Goal: Find specific page/section: Find specific page/section

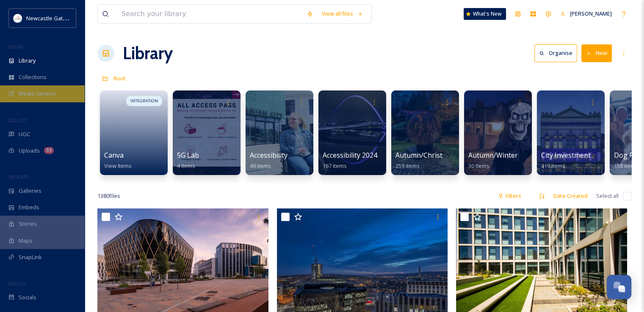
click at [35, 94] on span "Media Centres" at bounding box center [37, 94] width 37 height 8
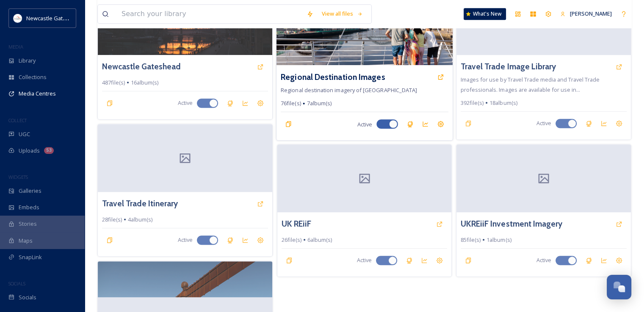
scroll to position [423, 0]
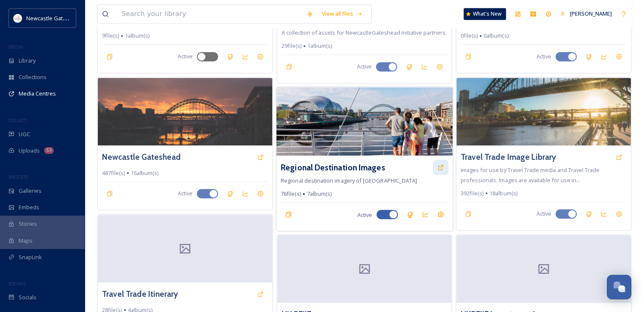
click at [438, 166] on icon at bounding box center [440, 167] width 7 height 7
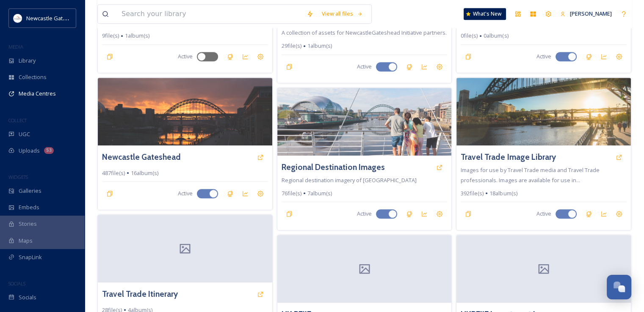
scroll to position [604, 0]
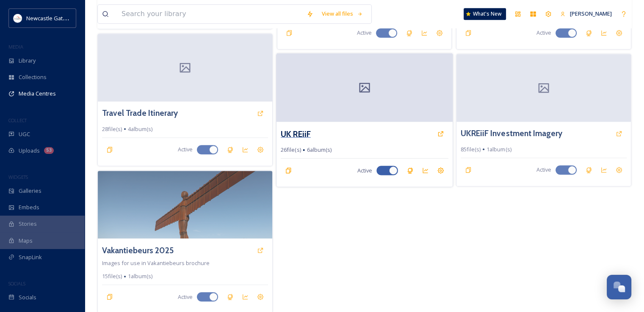
click at [306, 134] on h3 "UK REiiF" at bounding box center [296, 134] width 30 height 12
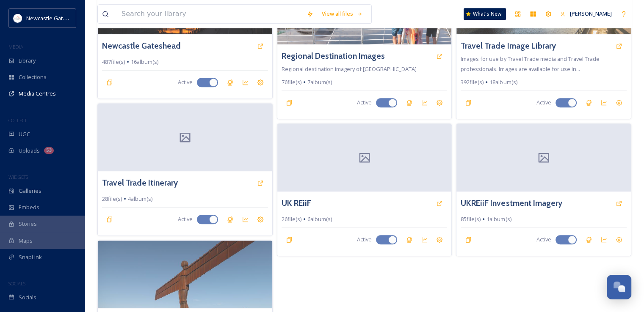
scroll to position [593, 0]
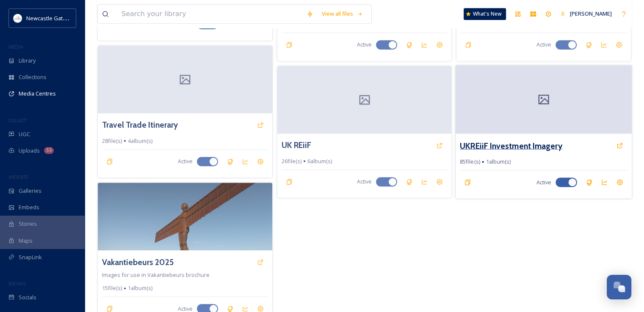
click at [538, 143] on h3 "UKREiiF Investment Imagery" at bounding box center [511, 146] width 102 height 12
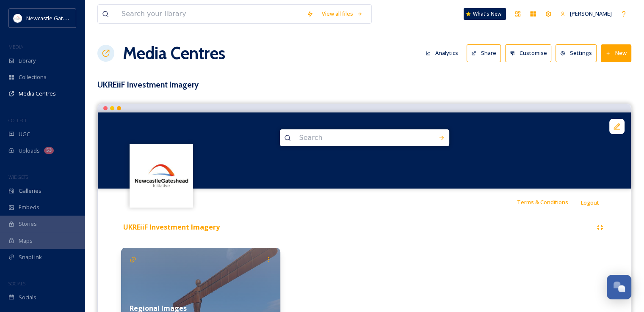
scroll to position [54, 0]
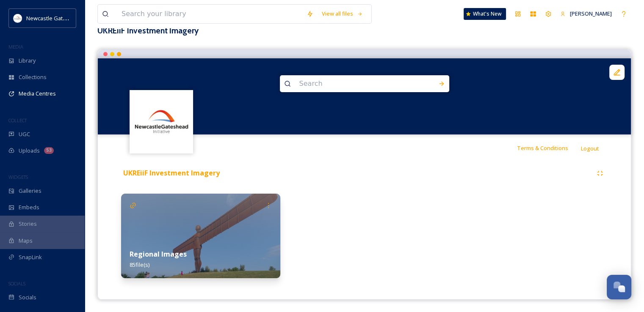
click at [159, 256] on strong "Regional Images" at bounding box center [158, 254] width 57 height 9
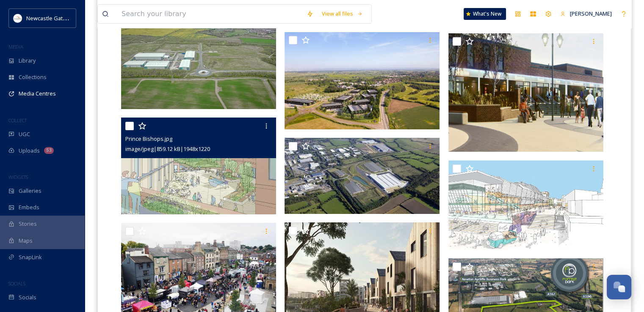
scroll to position [3132, 0]
